Goal: Task Accomplishment & Management: Manage account settings

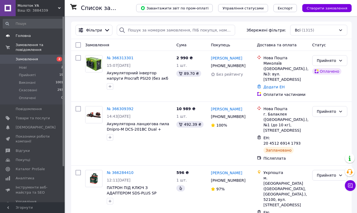
click at [27, 38] on link "Головна" at bounding box center [33, 35] width 66 height 9
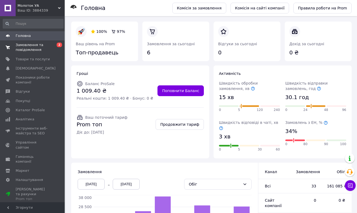
click at [27, 49] on span "Замовлення та повідомлення" at bounding box center [33, 48] width 34 height 10
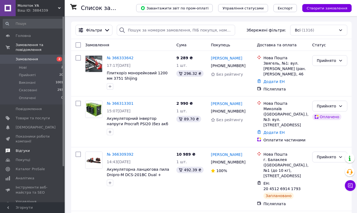
click at [24, 150] on span "Відгуки" at bounding box center [23, 150] width 14 height 5
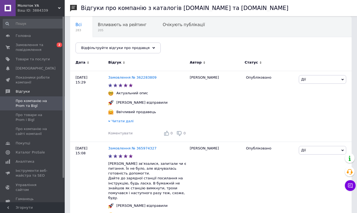
scroll to position [74, 0]
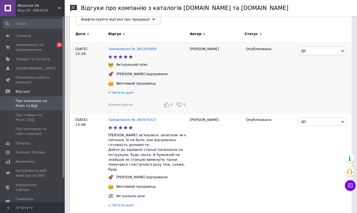
click at [119, 92] on span "Читати далі" at bounding box center [123, 93] width 22 height 4
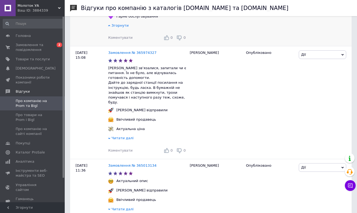
scroll to position [182, 0]
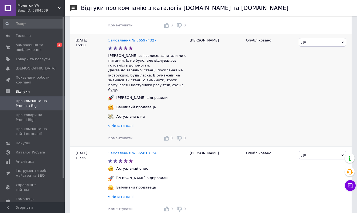
click at [121, 124] on span "Читати далі" at bounding box center [123, 126] width 22 height 4
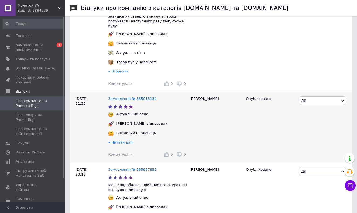
scroll to position [247, 0]
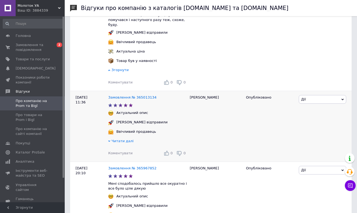
click at [116, 139] on span "Читати далі" at bounding box center [123, 141] width 22 height 4
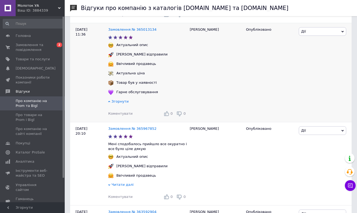
scroll to position [315, 0]
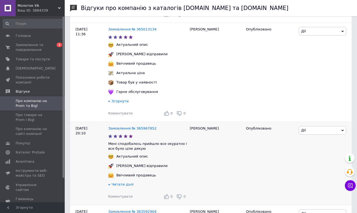
click at [117, 182] on span "Читати далі" at bounding box center [123, 184] width 22 height 4
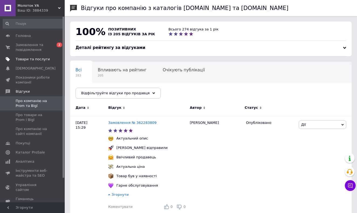
scroll to position [0, 0]
click at [36, 50] on span "Замовлення та повідомлення" at bounding box center [33, 48] width 34 height 10
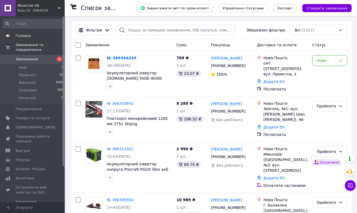
click at [21, 35] on span "Головна" at bounding box center [23, 35] width 15 height 5
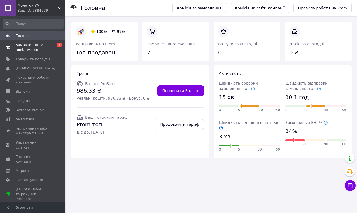
click at [24, 46] on span "Замовлення та повідомлення" at bounding box center [33, 48] width 34 height 10
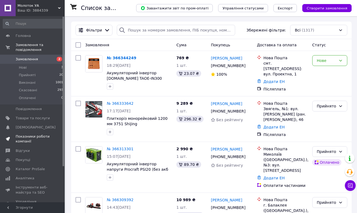
click at [25, 136] on span "Показники роботи компанії" at bounding box center [33, 139] width 34 height 10
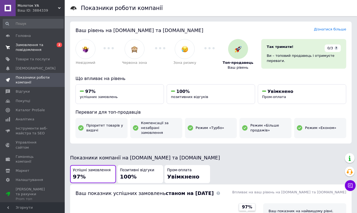
click at [24, 47] on span "Замовлення та повідомлення" at bounding box center [33, 48] width 34 height 10
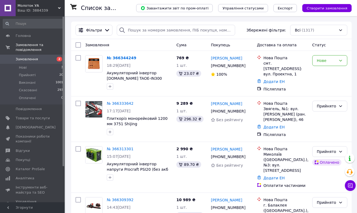
click at [42, 60] on span "Замовлення" at bounding box center [33, 59] width 34 height 5
click at [29, 39] on link "Головна" at bounding box center [33, 35] width 66 height 9
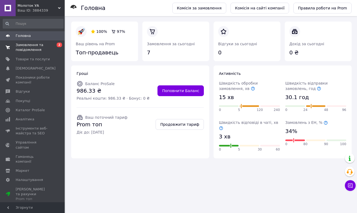
click at [27, 46] on span "Замовлення та повідомлення" at bounding box center [33, 48] width 34 height 10
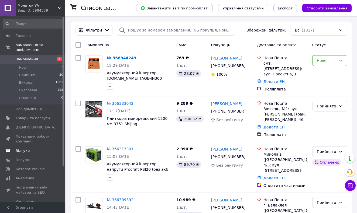
click at [23, 149] on span "Відгуки" at bounding box center [23, 150] width 14 height 5
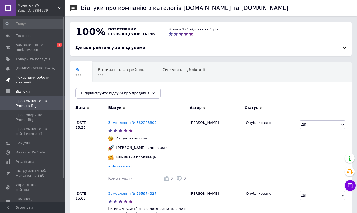
click at [36, 82] on span "Показники роботи компанії" at bounding box center [33, 80] width 34 height 10
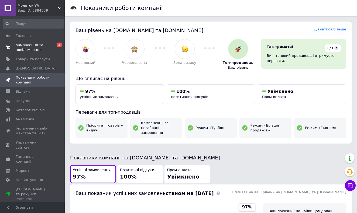
click at [34, 51] on span "Замовлення та повідомлення" at bounding box center [33, 48] width 34 height 10
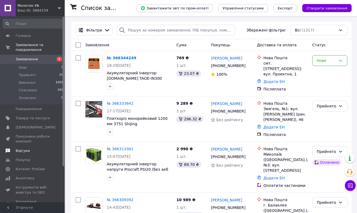
click at [24, 152] on span "Відгуки" at bounding box center [23, 150] width 14 height 5
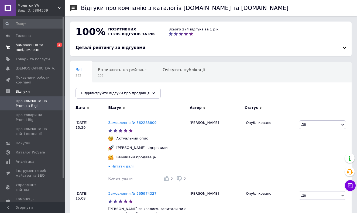
click at [33, 47] on span "Замовлення та повідомлення" at bounding box center [33, 48] width 34 height 10
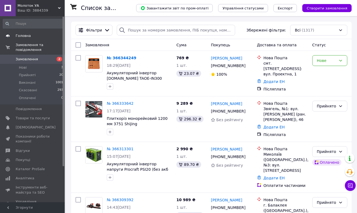
click at [29, 35] on span "Головна" at bounding box center [23, 35] width 15 height 5
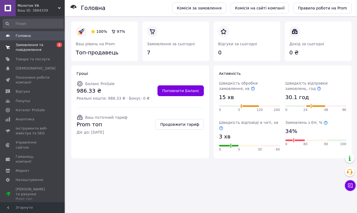
click at [31, 44] on span "Замовлення та повідомлення" at bounding box center [33, 48] width 34 height 10
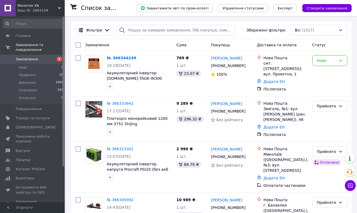
click at [43, 60] on span "Замовлення" at bounding box center [33, 59] width 34 height 5
click at [27, 38] on span "Головна" at bounding box center [23, 35] width 15 height 5
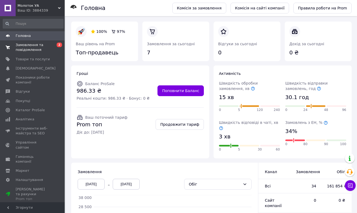
click at [28, 44] on span "Замовлення та повідомлення" at bounding box center [33, 48] width 34 height 10
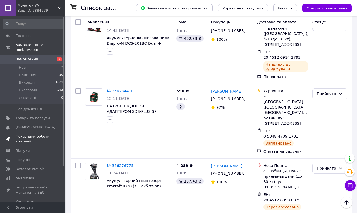
scroll to position [167, 0]
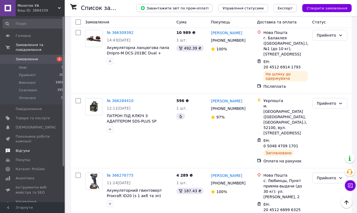
click at [23, 148] on span "Відгуки" at bounding box center [23, 150] width 14 height 5
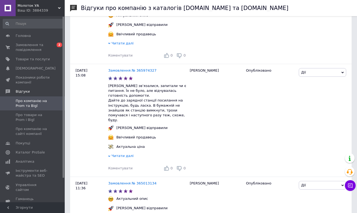
scroll to position [123, 0]
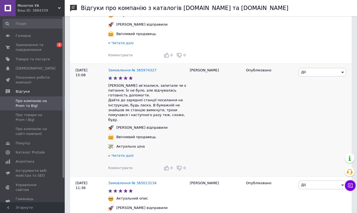
click at [114, 154] on span "Читати далі" at bounding box center [123, 156] width 22 height 4
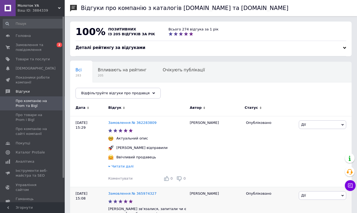
scroll to position [0, 0]
click at [26, 46] on span "Замовлення та повідомлення" at bounding box center [33, 48] width 34 height 10
